Goal: Information Seeking & Learning: Find specific fact

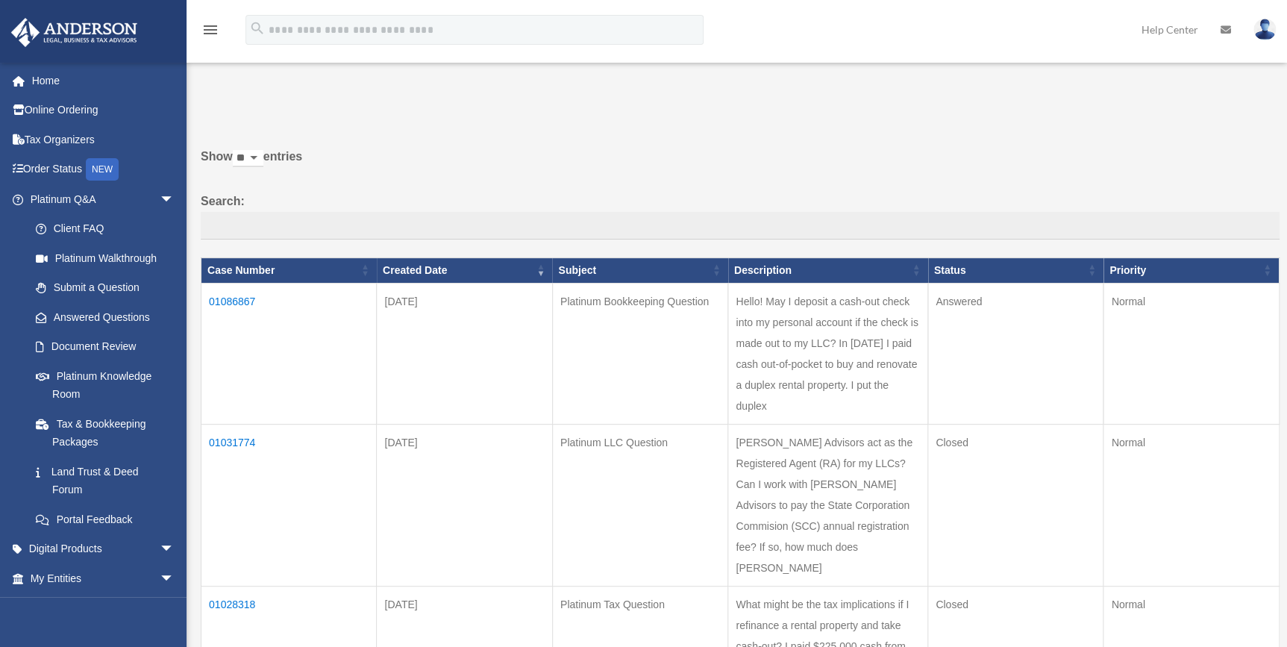
click at [234, 294] on td "01086867" at bounding box center [289, 353] width 175 height 141
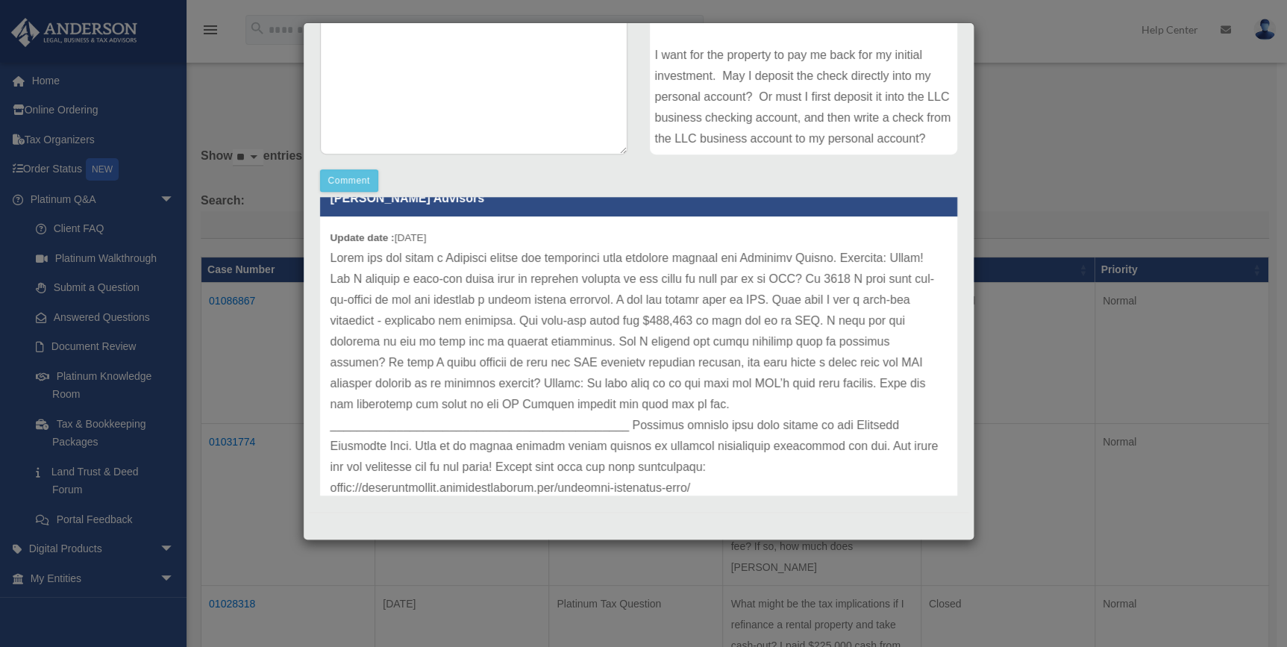
scroll to position [96, 0]
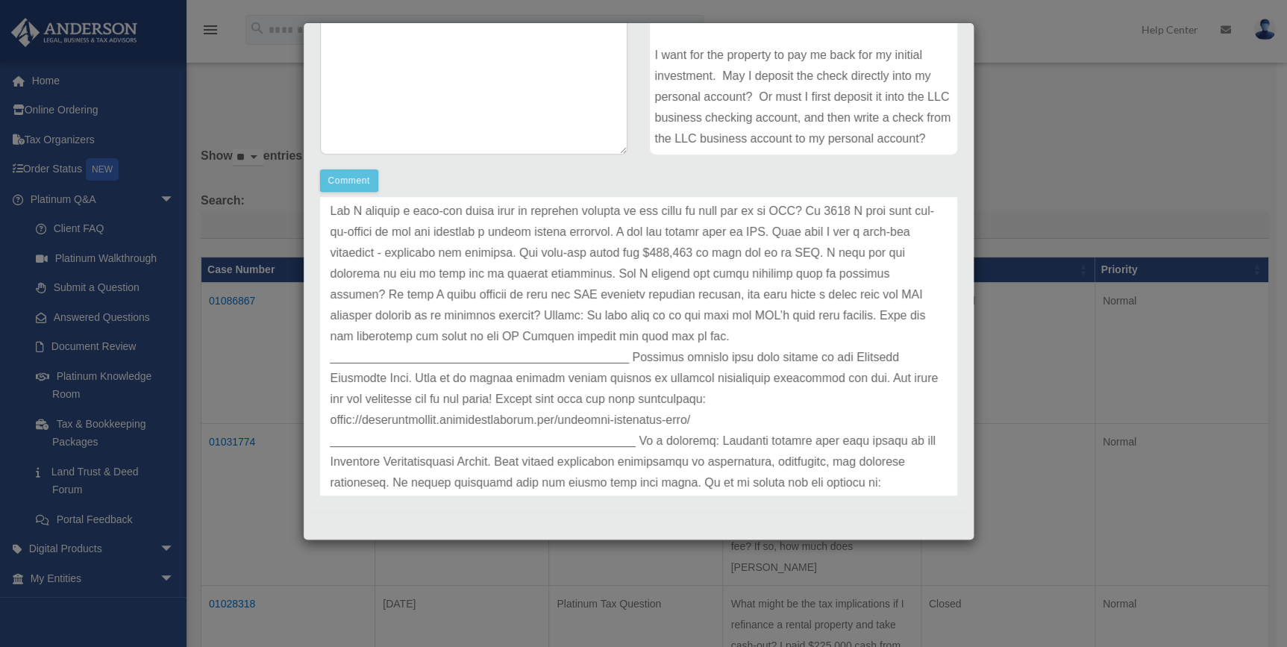
click at [821, 331] on p at bounding box center [639, 347] width 616 height 334
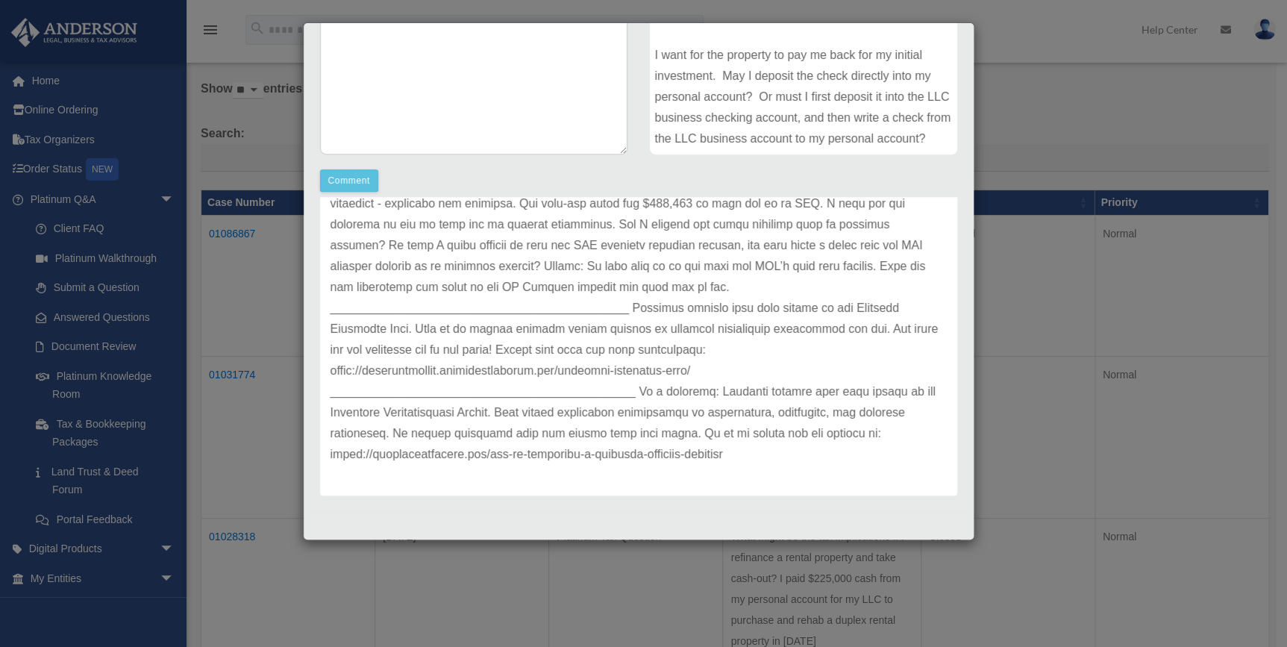
scroll to position [135, 0]
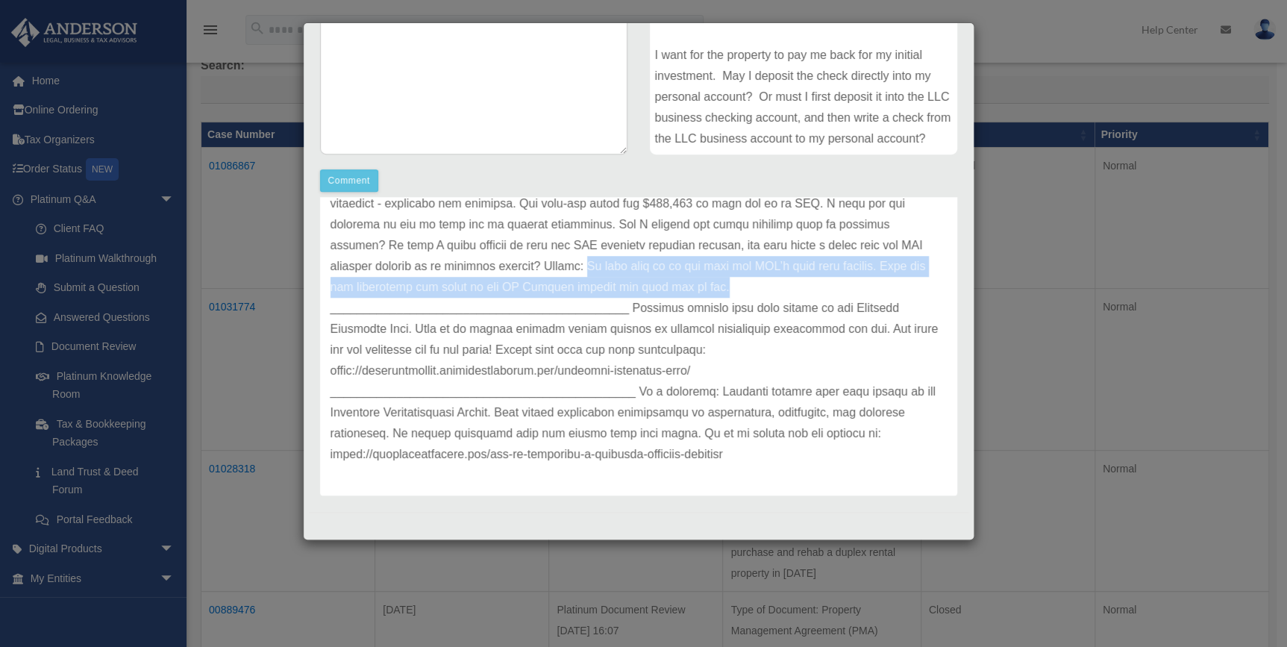
drag, startPoint x: 604, startPoint y: 262, endPoint x: 786, endPoint y: 291, distance: 184.4
click at [786, 291] on p at bounding box center [639, 298] width 616 height 334
copy p "It will need to be put into the LLC’s name bank account. Then you can distribut…"
click at [803, 290] on p at bounding box center [639, 298] width 616 height 334
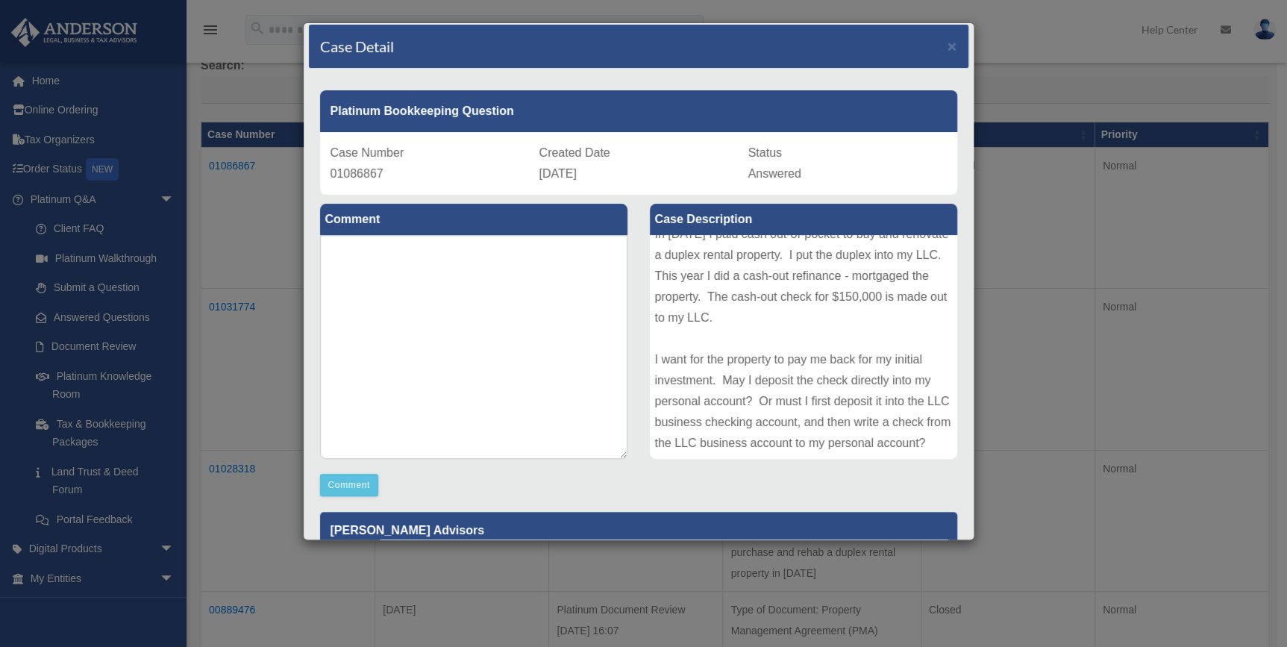
scroll to position [0, 0]
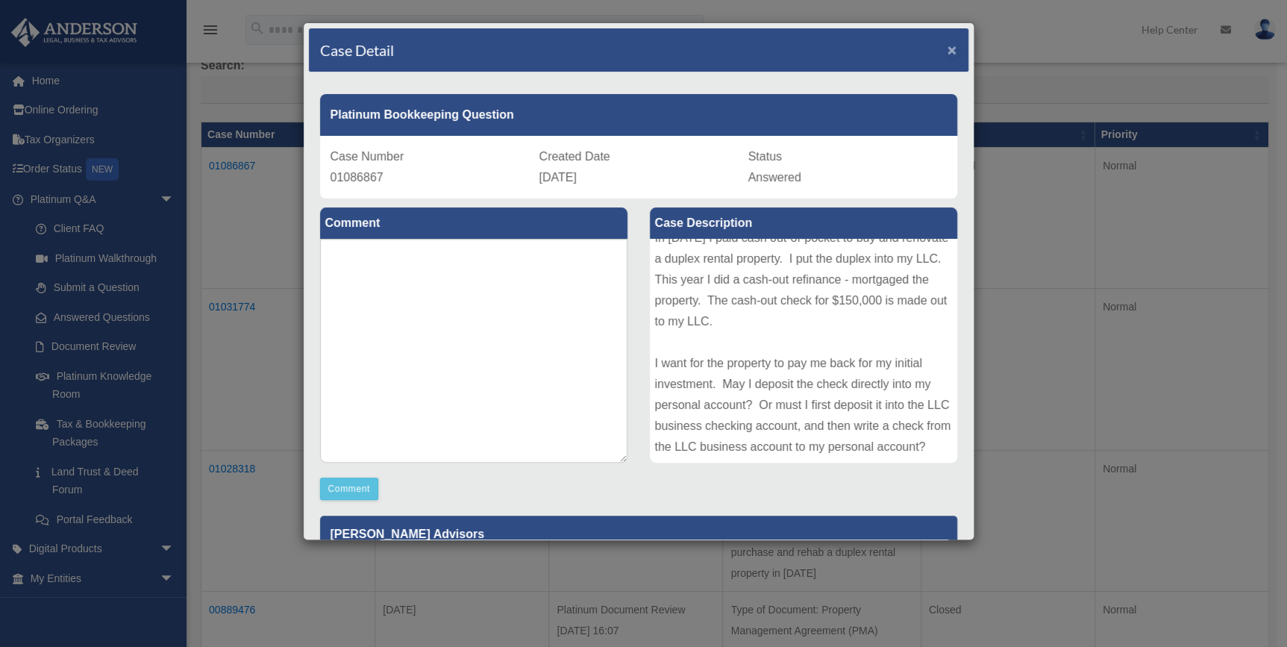
click at [948, 46] on span "×" at bounding box center [953, 49] width 10 height 17
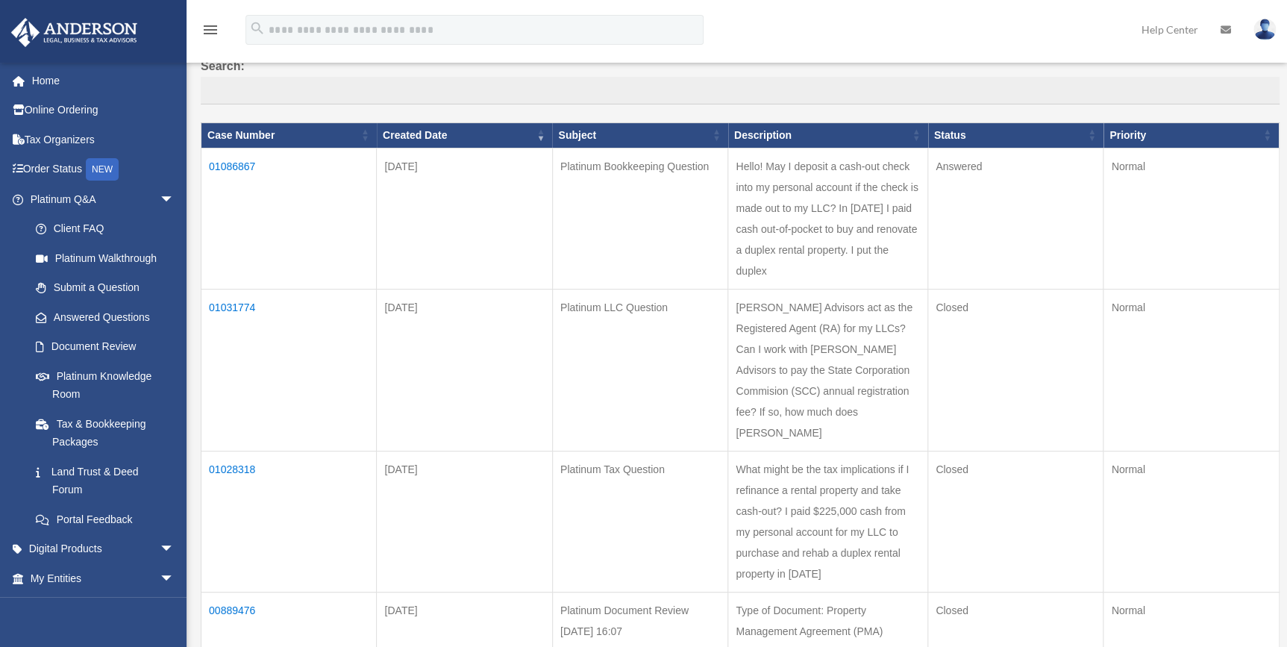
click at [1262, 30] on img at bounding box center [1265, 30] width 22 height 22
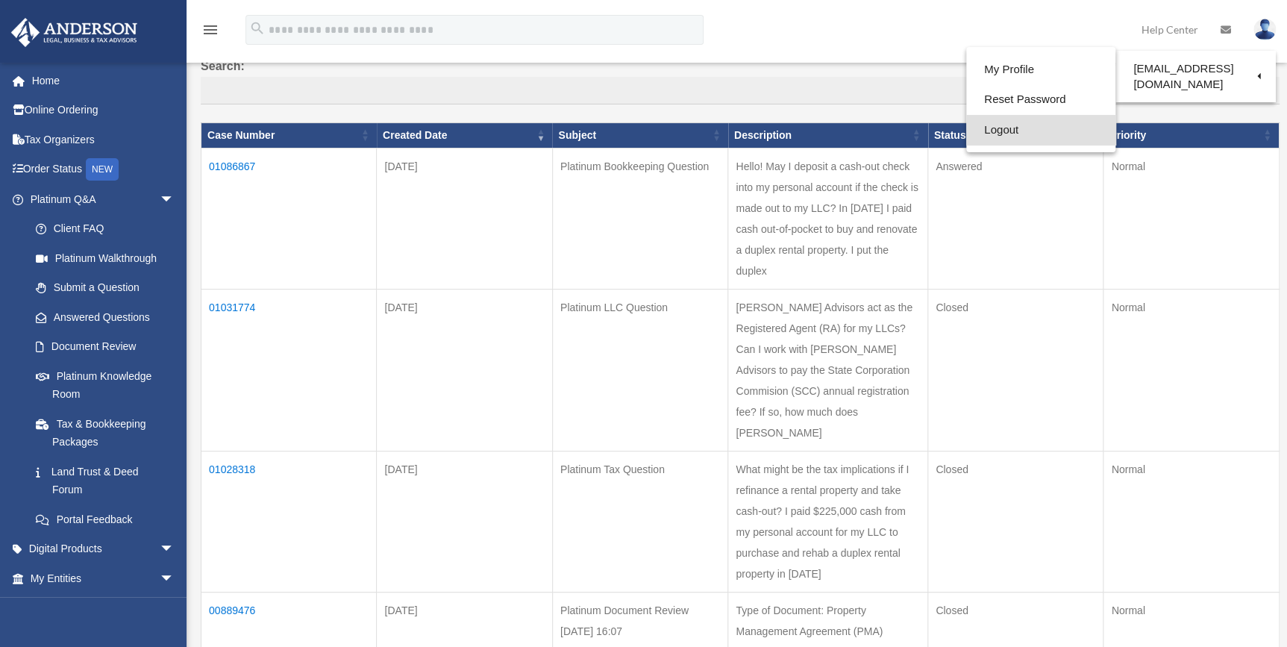
click at [1005, 134] on link "Logout" at bounding box center [1041, 130] width 149 height 31
